Goal: Task Accomplishment & Management: Use online tool/utility

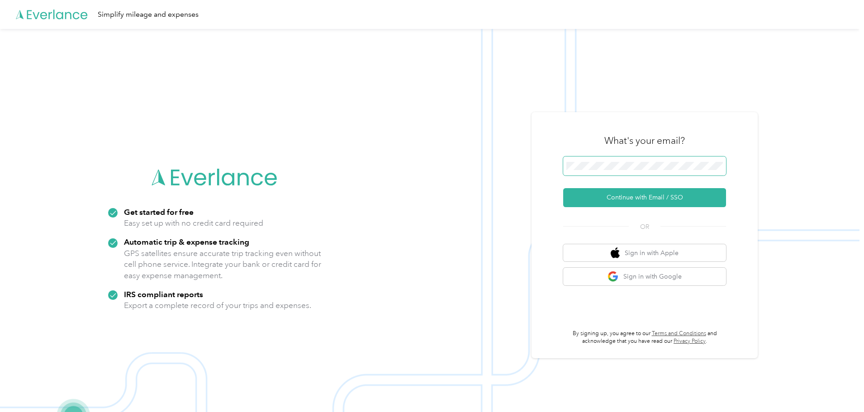
click at [563, 188] on button "Continue with Email / SSO" at bounding box center [644, 197] width 163 height 19
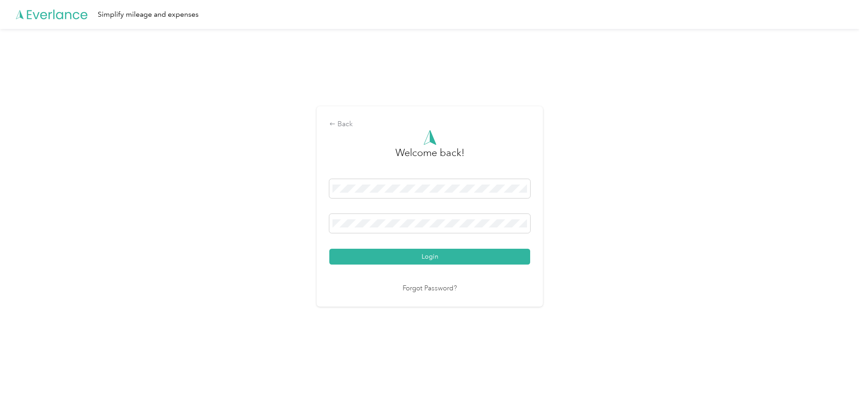
click at [329, 249] on button "Login" at bounding box center [429, 257] width 201 height 16
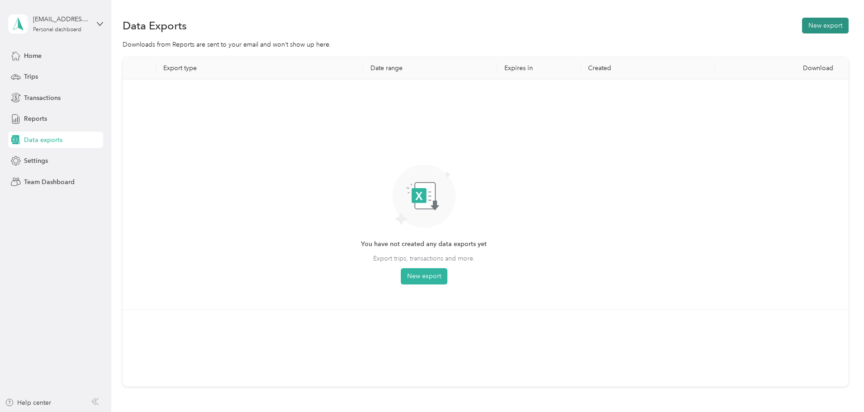
click at [802, 26] on button "New export" at bounding box center [825, 26] width 47 height 16
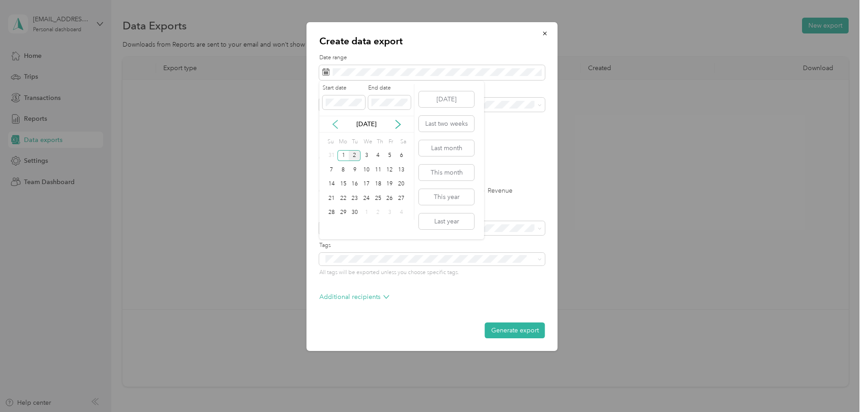
click at [336, 124] on icon at bounding box center [335, 124] width 9 height 9
click at [388, 155] on div "1" at bounding box center [390, 155] width 12 height 11
click at [330, 226] on div "31" at bounding box center [332, 226] width 12 height 11
click at [366, 133] on div "Work" at bounding box center [432, 135] width 213 height 9
click at [503, 328] on button "Generate export" at bounding box center [515, 330] width 60 height 16
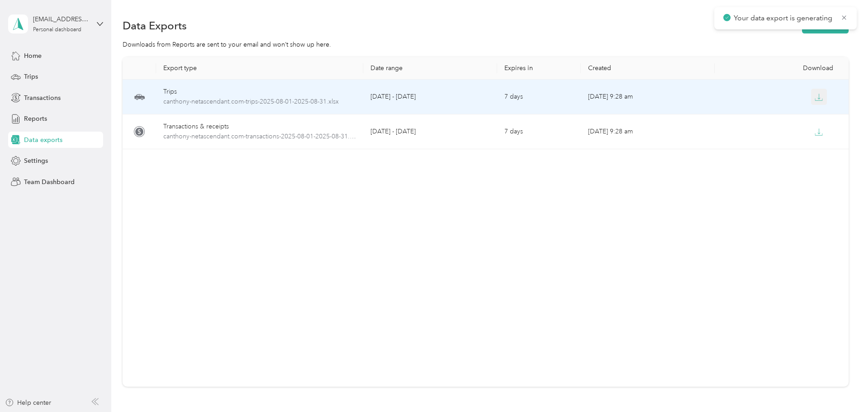
click at [811, 96] on button "button" at bounding box center [819, 97] width 16 height 16
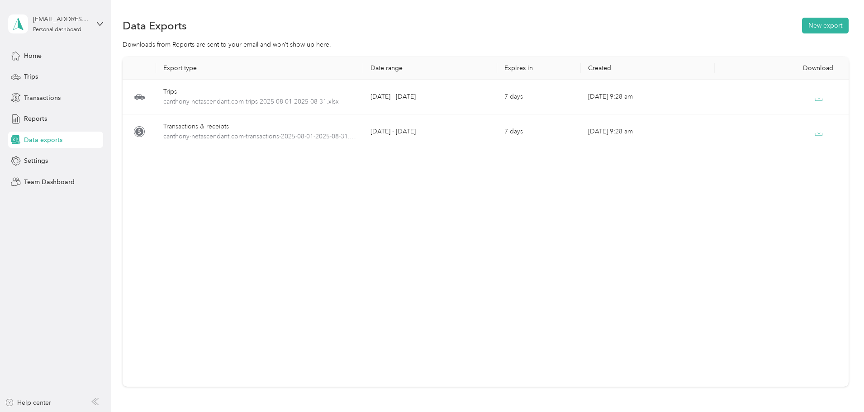
click at [312, 205] on div "Export type Date range Expires in Created Download Trips canthony-netascendant.…" at bounding box center [486, 222] width 726 height 330
click at [465, 222] on div "Export type Date range Expires in Created Download Trips canthony-netascendant.…" at bounding box center [486, 222] width 726 height 330
